Goal: Transaction & Acquisition: Purchase product/service

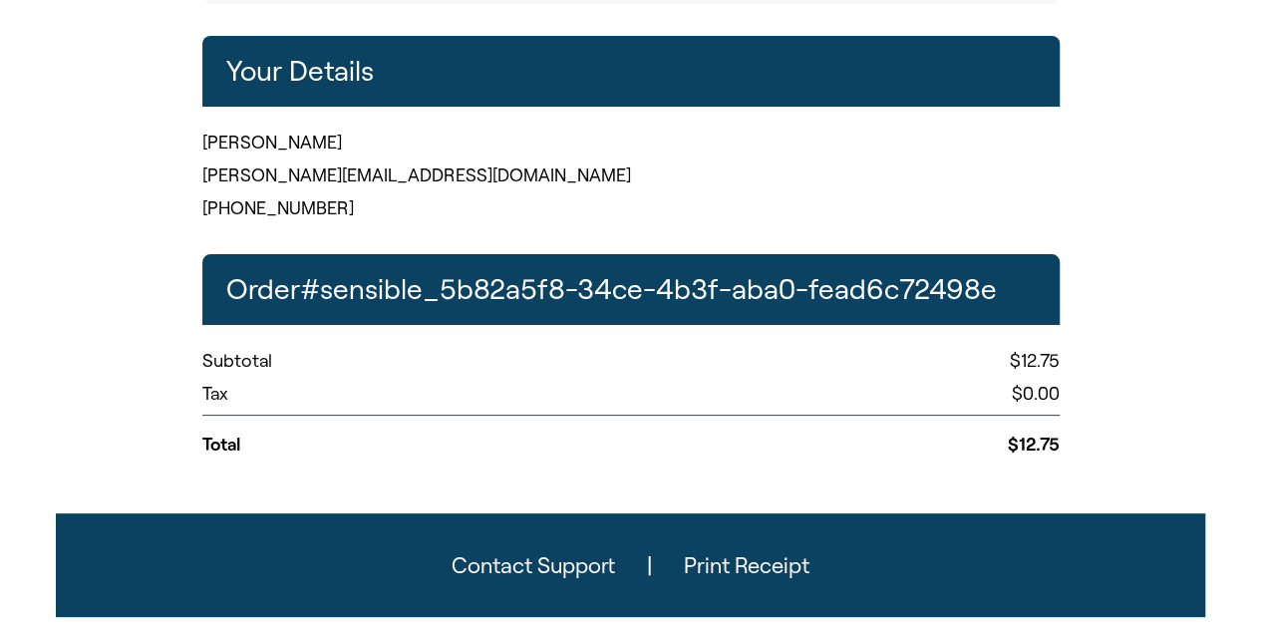
scroll to position [588, 0]
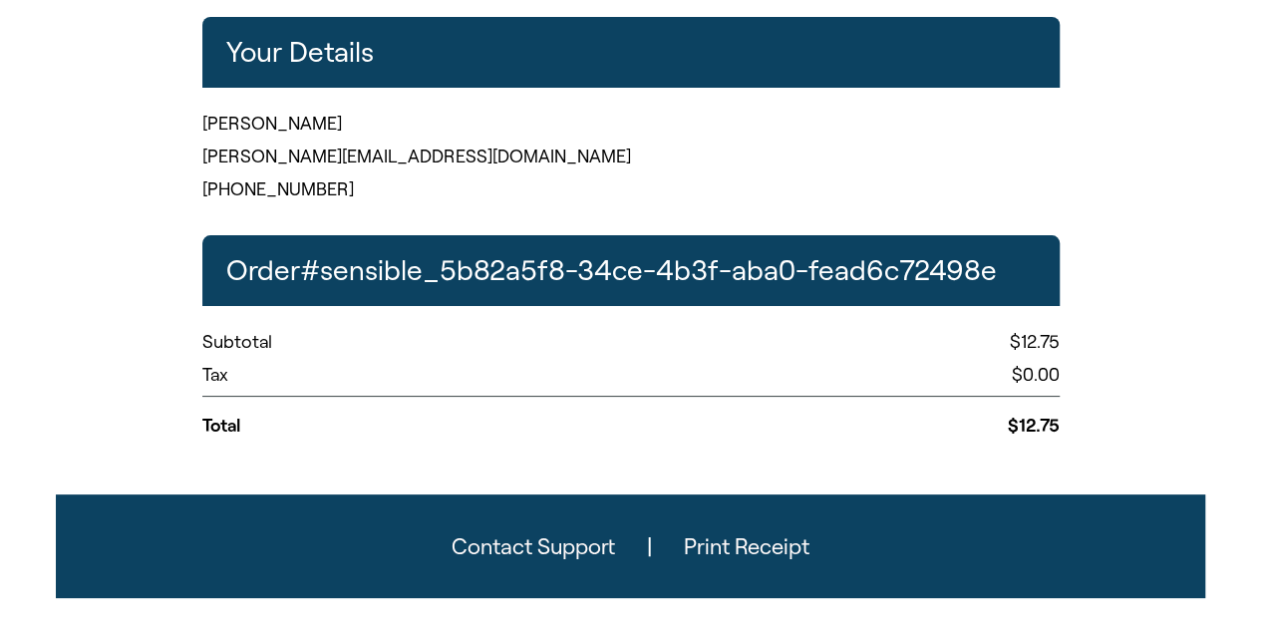
click at [753, 551] on button "Print Receipt" at bounding box center [746, 546] width 189 height 56
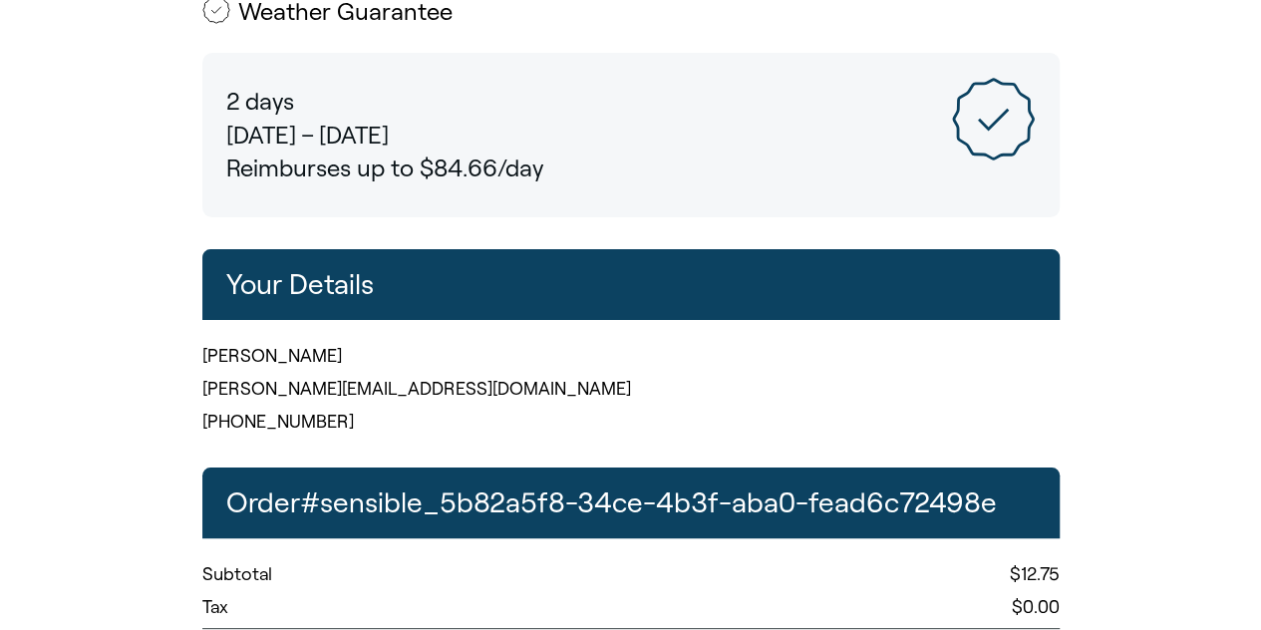
scroll to position [354, 0]
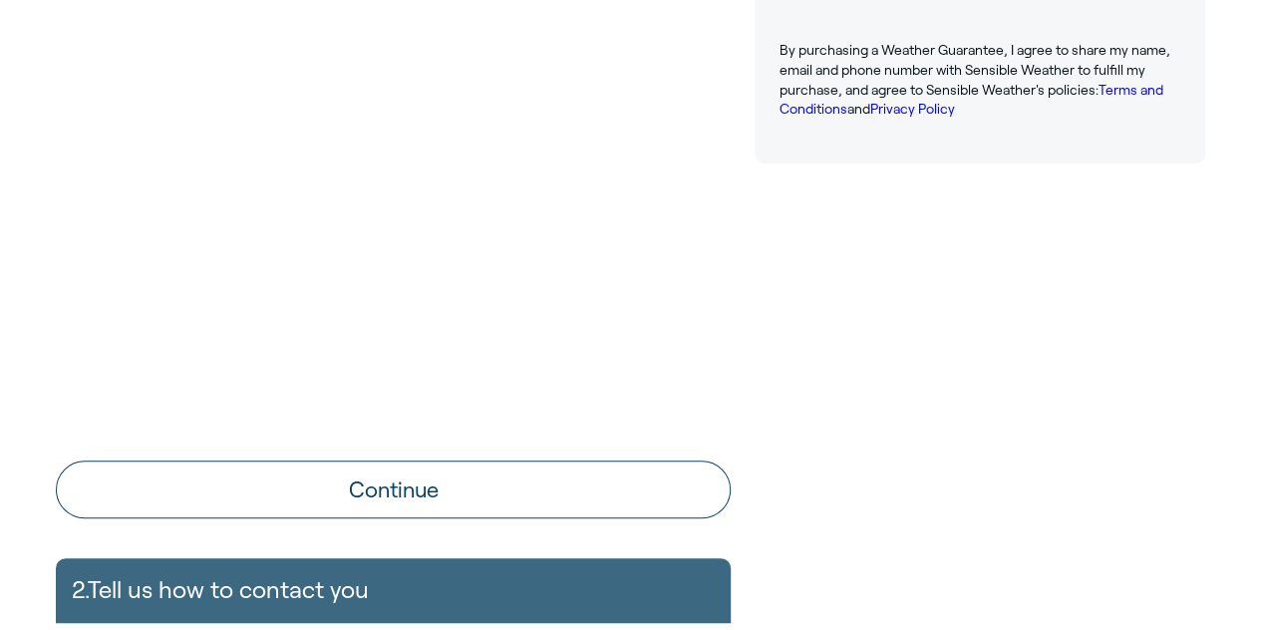
scroll to position [682, 0]
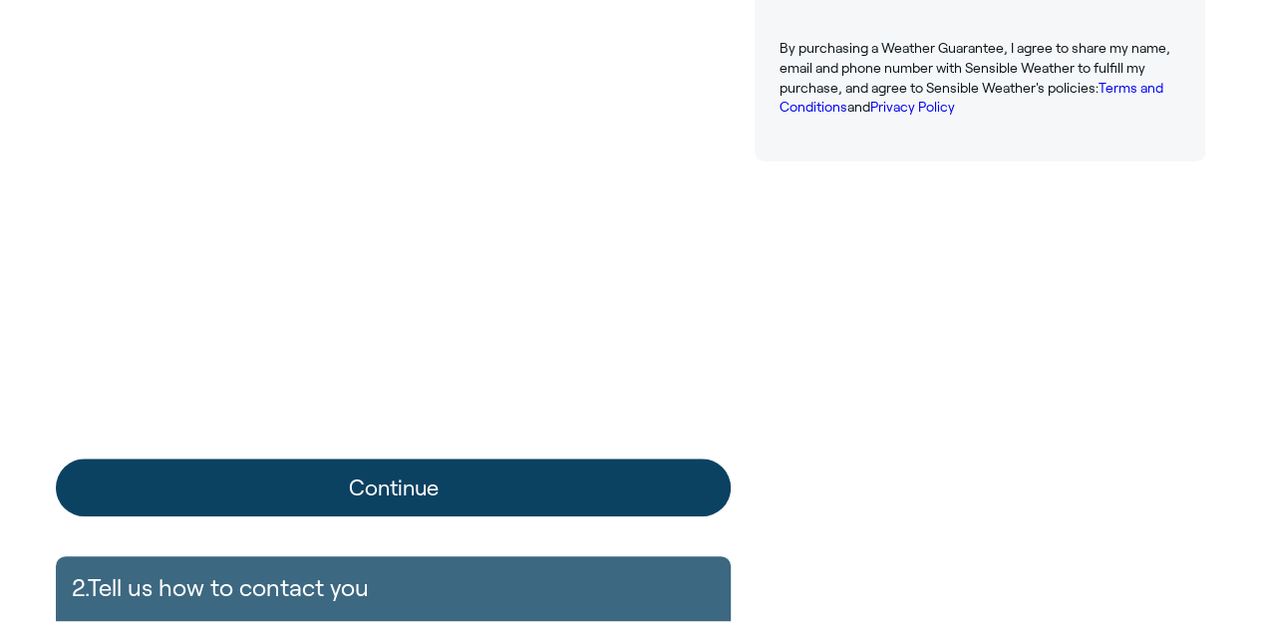
click at [406, 497] on button "Continue" at bounding box center [393, 487] width 675 height 58
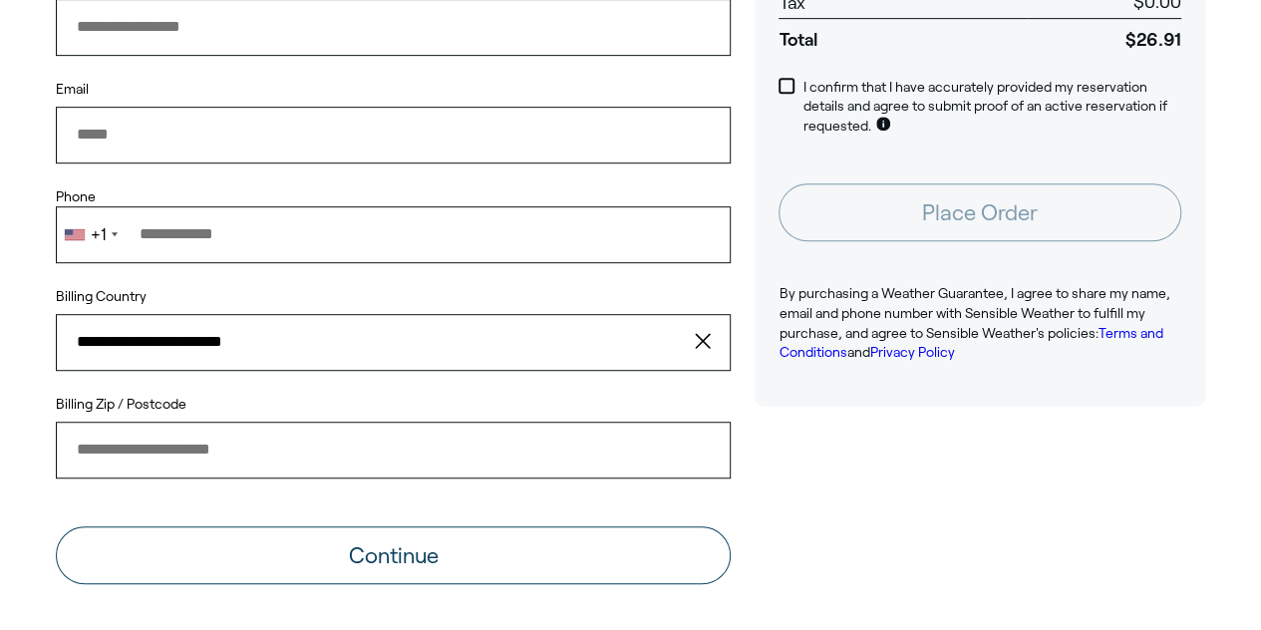
scroll to position [435, 0]
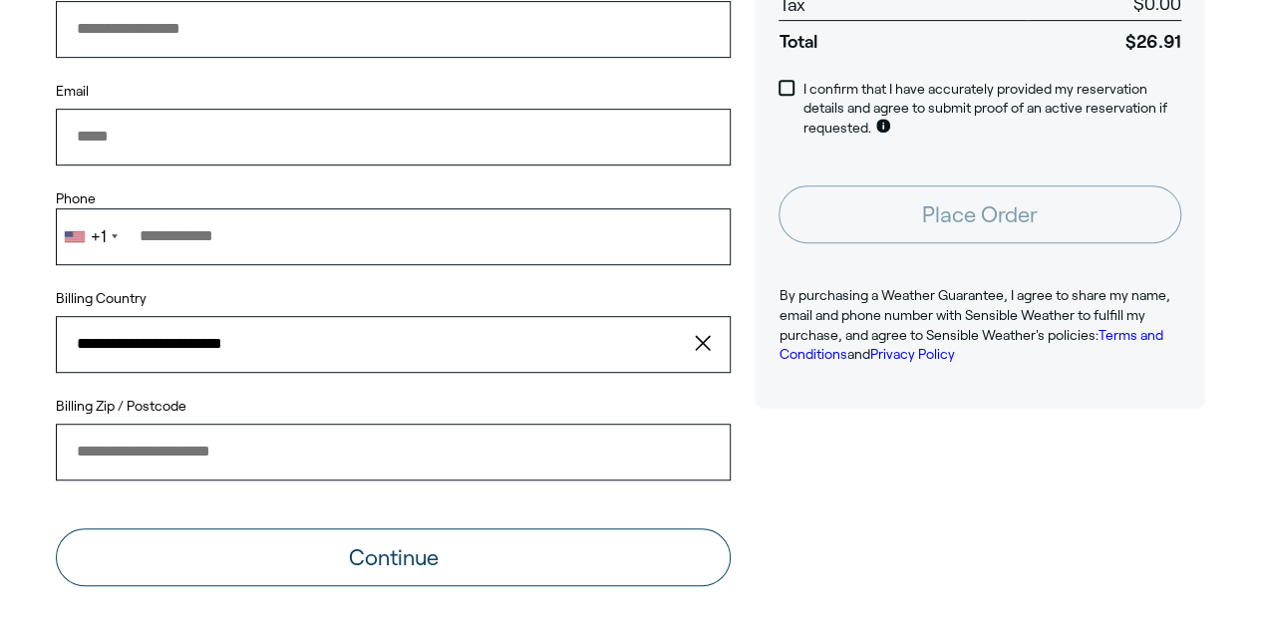
click at [323, 48] on input "Name" at bounding box center [393, 29] width 675 height 56
type input "**********"
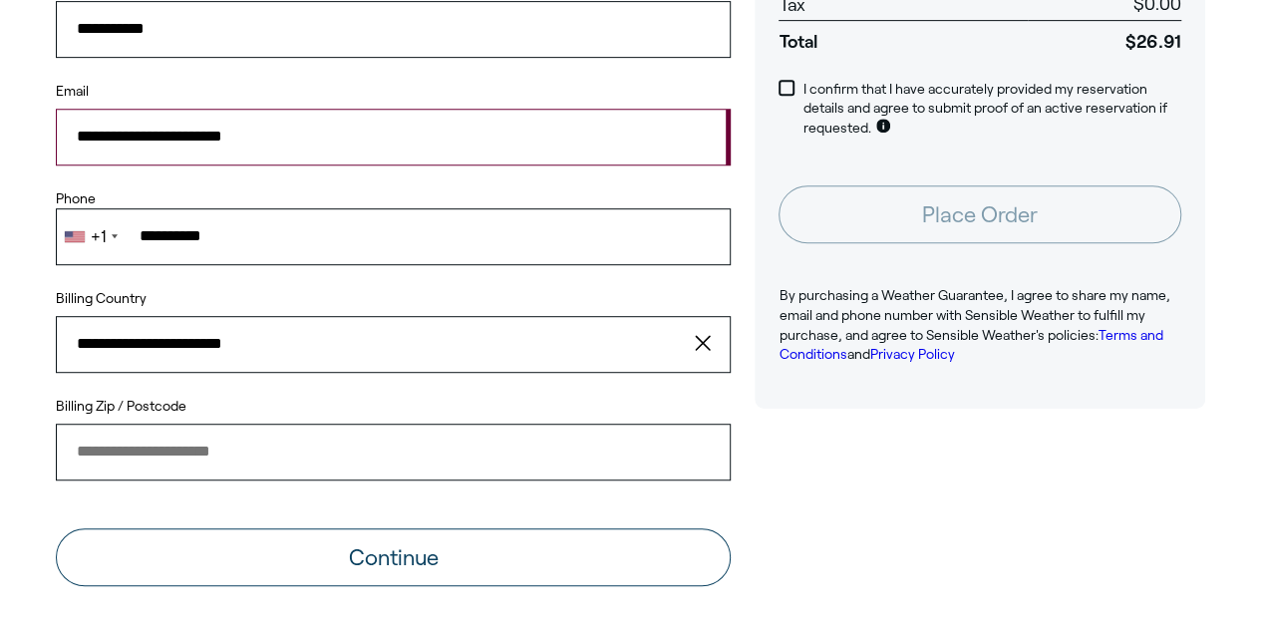
type input "**********"
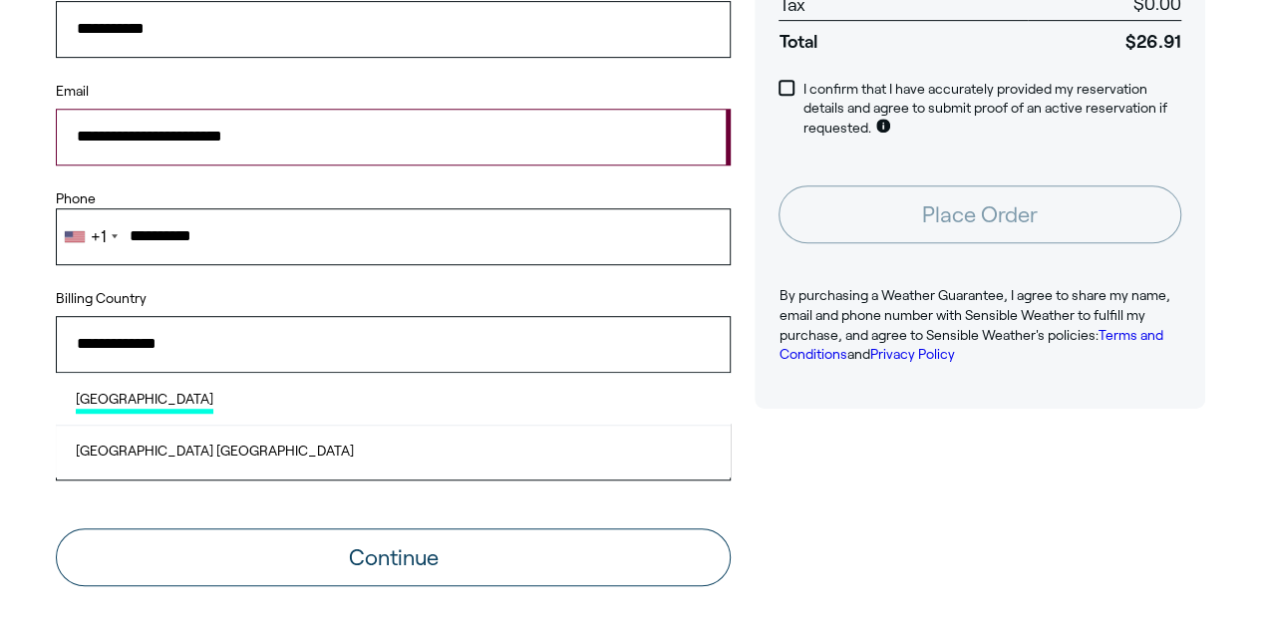
click at [200, 396] on span "[GEOGRAPHIC_DATA]" at bounding box center [145, 402] width 138 height 25
type input "**********"
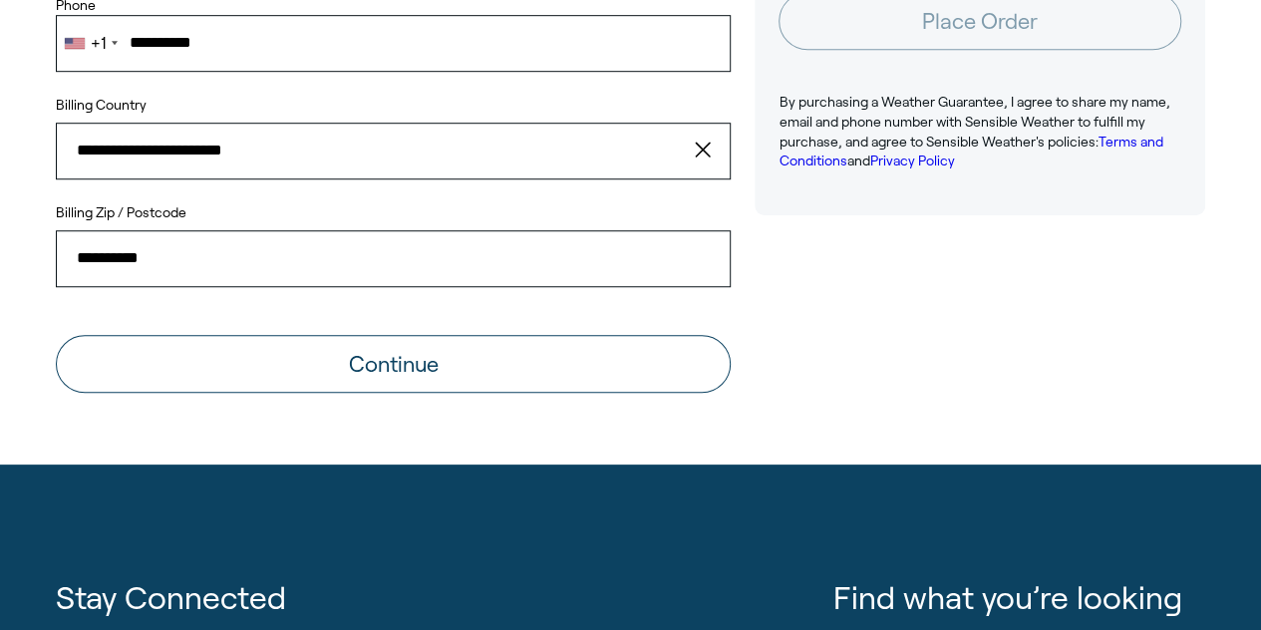
scroll to position [636, 0]
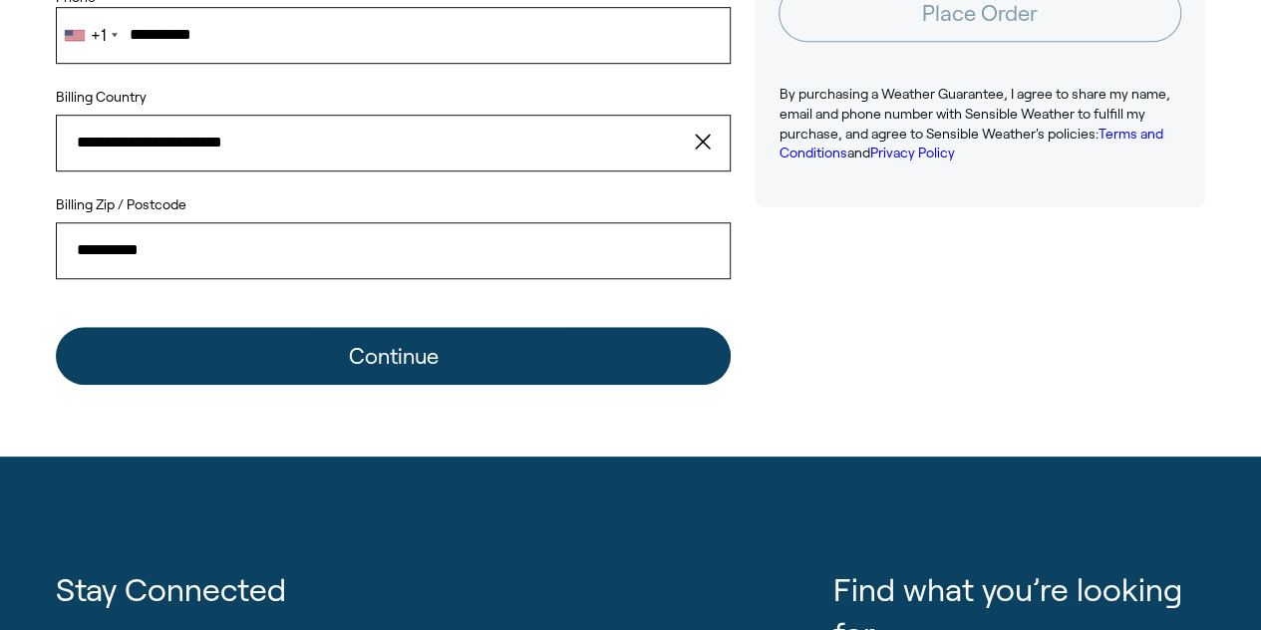
click at [391, 359] on button "Continue" at bounding box center [393, 356] width 675 height 58
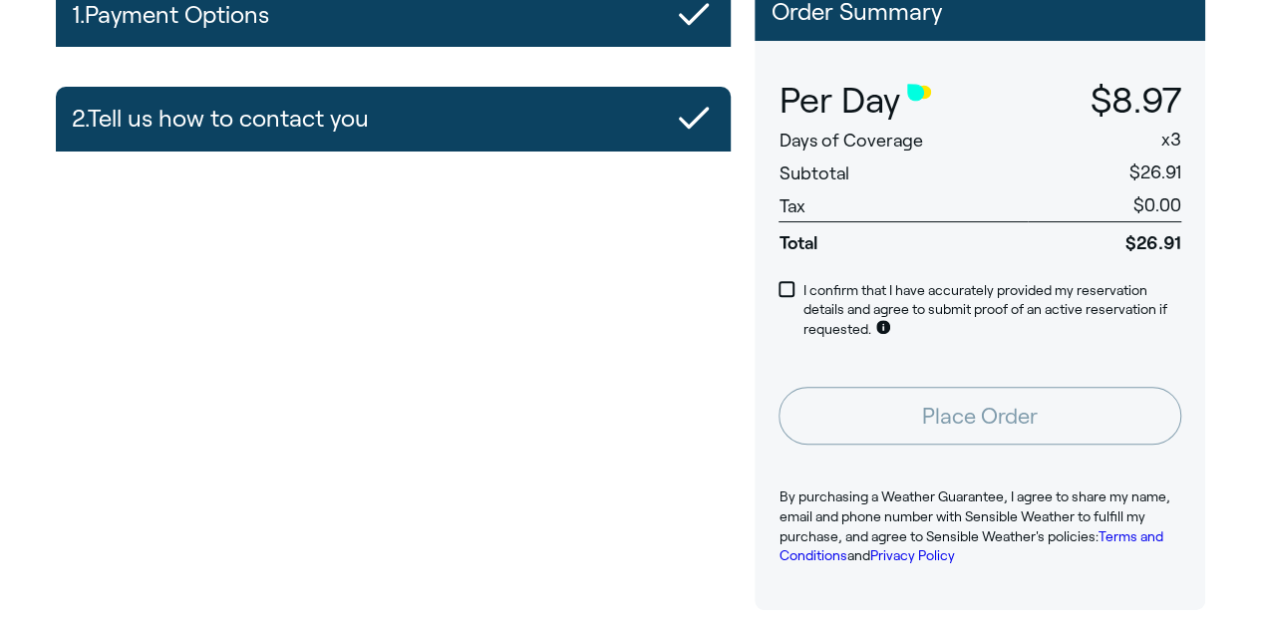
scroll to position [233, 0]
click at [785, 287] on span at bounding box center [786, 289] width 16 height 16
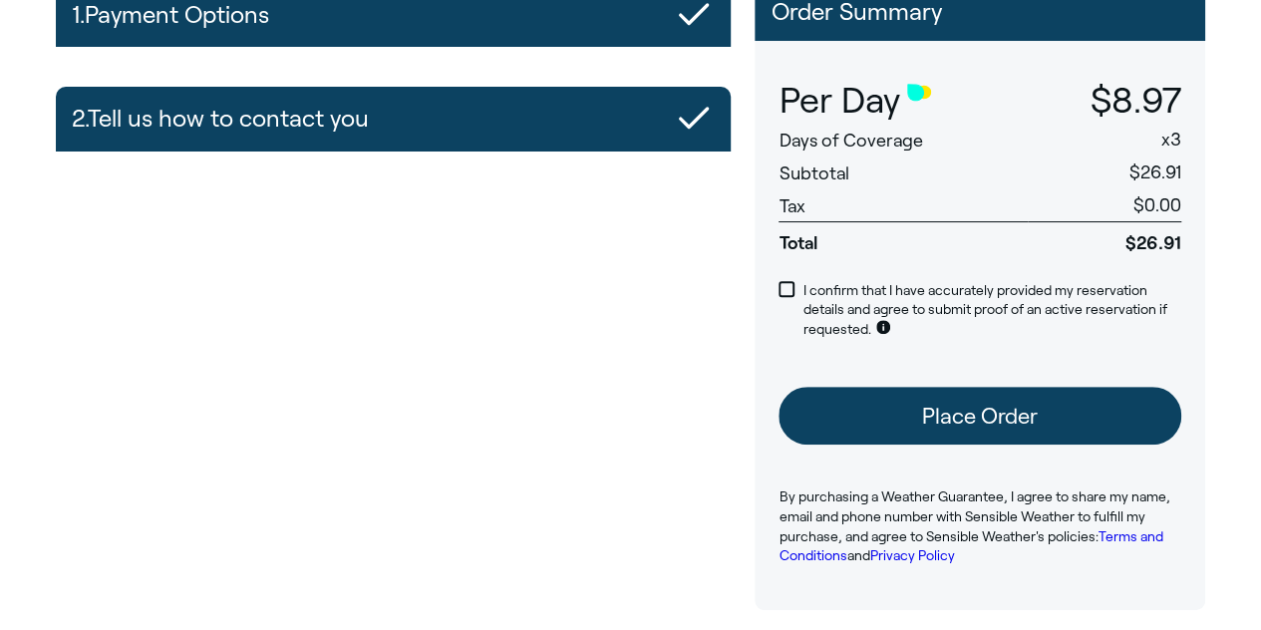
click at [962, 419] on button "Place Order" at bounding box center [979, 416] width 403 height 58
